Goal: Transaction & Acquisition: Purchase product/service

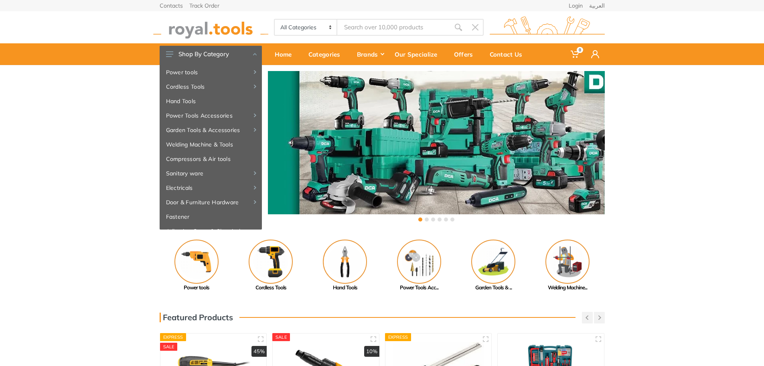
click at [357, 28] on input "Site search" at bounding box center [393, 27] width 112 height 17
paste input "15891"
type input "15891"
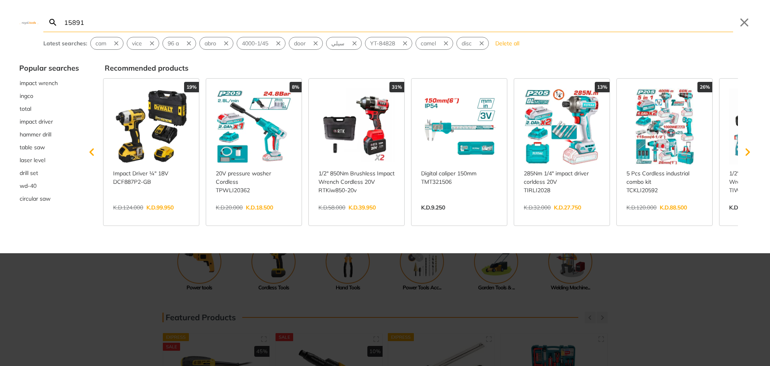
type input "15891"
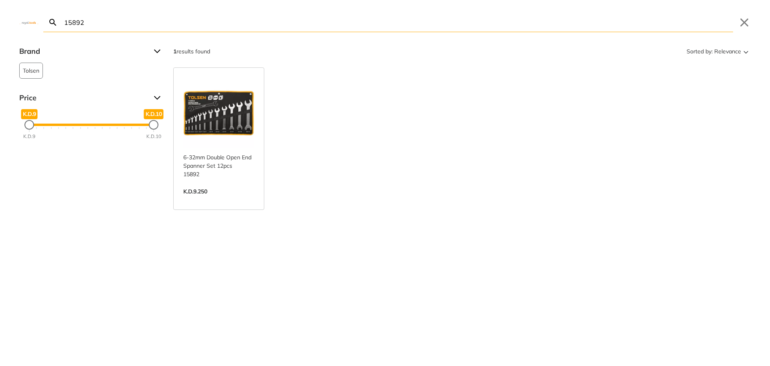
type input "15892"
click at [223, 200] on link "View more →" at bounding box center [218, 200] width 71 height 0
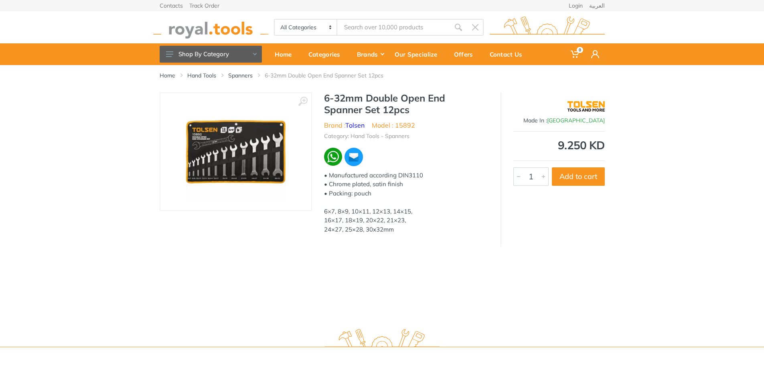
type input "15892"
drag, startPoint x: 416, startPoint y: 124, endPoint x: 397, endPoint y: 128, distance: 20.1
click at [397, 128] on ul "Brand : Tolsen Model : 15892" at bounding box center [406, 125] width 164 height 10
copy li "15892"
drag, startPoint x: 416, startPoint y: 26, endPoint x: 301, endPoint y: 26, distance: 114.3
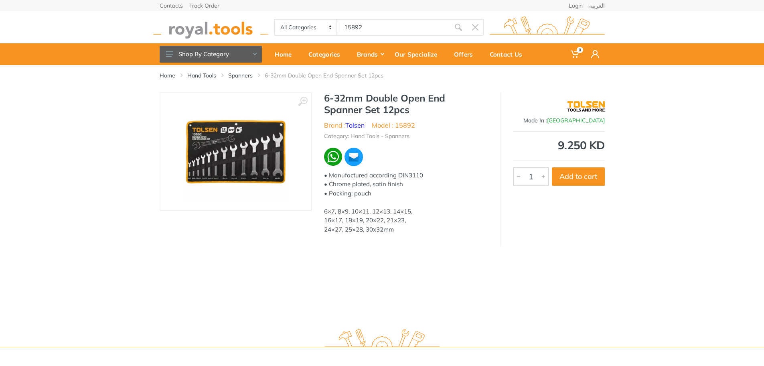
click at [318, 32] on div "All Categories Power tools Cordless Tools Hand Tools Power Tools Accessories Ga…" at bounding box center [379, 27] width 210 height 17
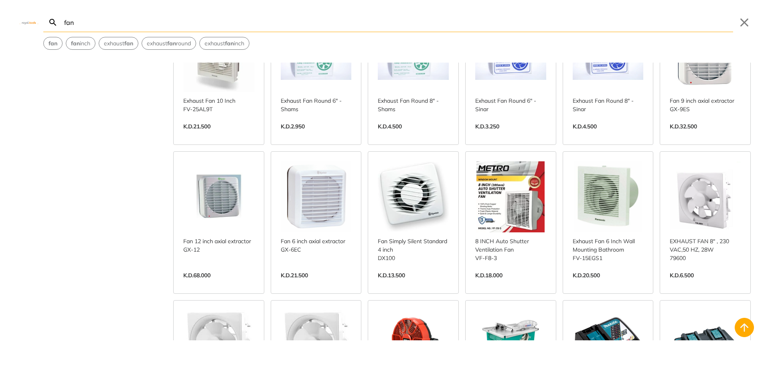
scroll to position [368, 0]
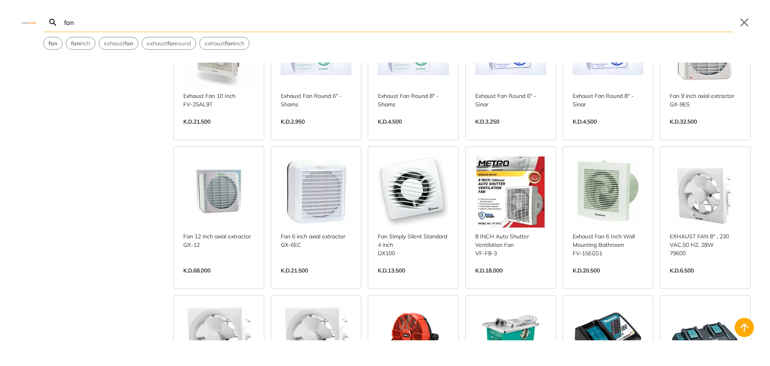
type input "fan"
click at [395, 279] on link "View more →" at bounding box center [413, 279] width 71 height 0
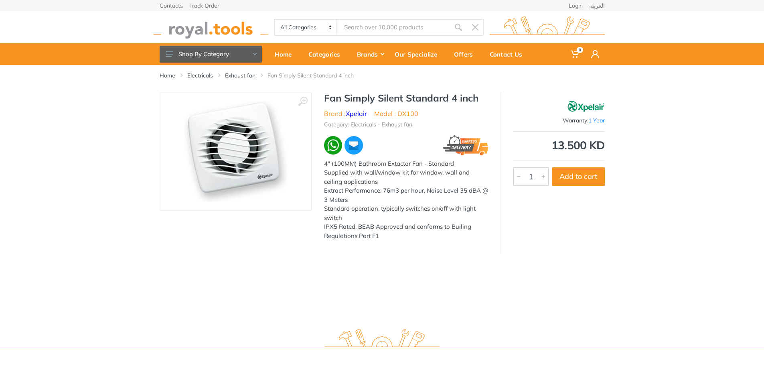
type input "fan"
drag, startPoint x: 420, startPoint y: 114, endPoint x: 400, endPoint y: 114, distance: 19.7
click at [400, 114] on ul "Brand : Xpelair Model : DX100" at bounding box center [406, 114] width 164 height 10
copy li "X100"
click at [580, 172] on button "Add to cart" at bounding box center [578, 176] width 53 height 18
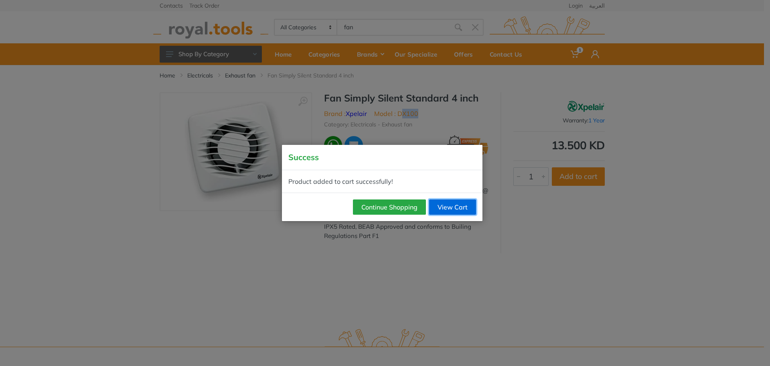
click at [457, 201] on link "View Cart" at bounding box center [452, 206] width 47 height 15
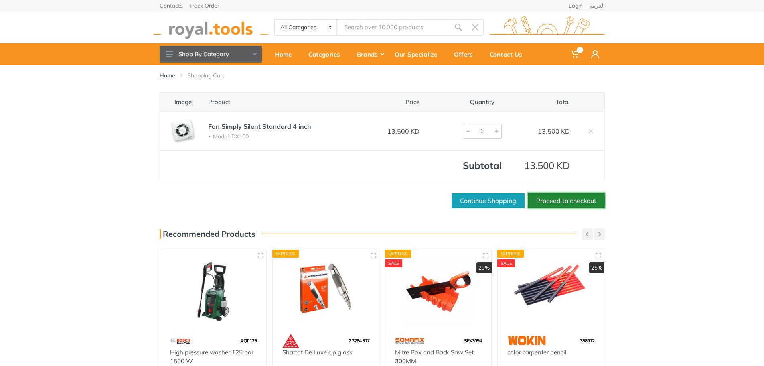
click at [581, 201] on link "Proceed to checkout" at bounding box center [566, 200] width 77 height 15
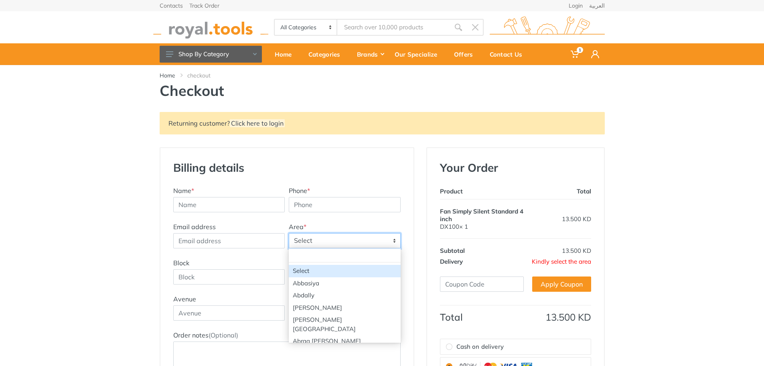
click at [302, 240] on span "Select" at bounding box center [344, 240] width 111 height 14
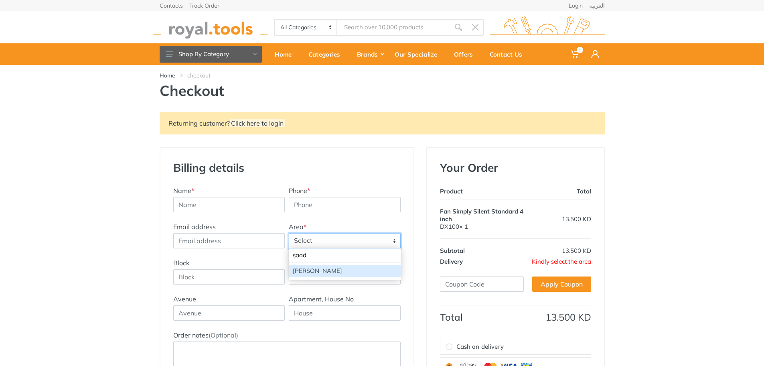
type input "saad"
select select "105"
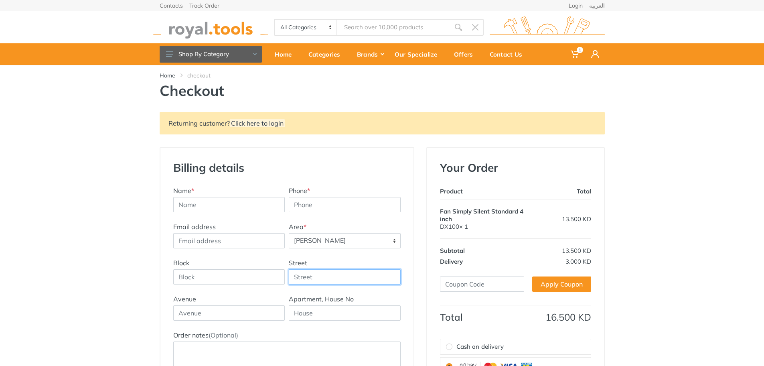
click at [354, 274] on input "Street" at bounding box center [345, 276] width 112 height 15
